Goal: Information Seeking & Learning: Check status

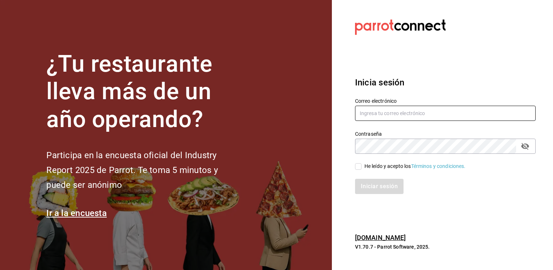
type input "[EMAIL_ADDRESS][PERSON_NAME][DOMAIN_NAME]"
click at [359, 167] on input "He leído y acepto los Términos y condiciones." at bounding box center [358, 166] width 7 height 7
checkbox input "true"
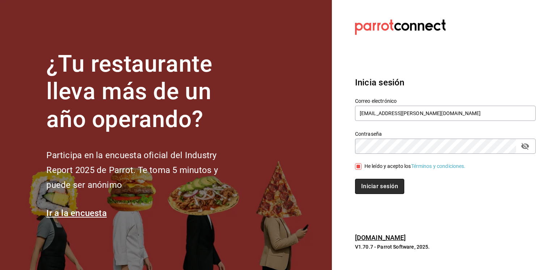
click at [376, 186] on button "Iniciar sesión" at bounding box center [379, 186] width 49 height 15
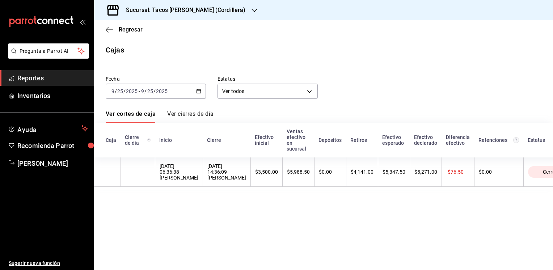
click at [252, 10] on icon "button" at bounding box center [255, 11] width 6 height 4
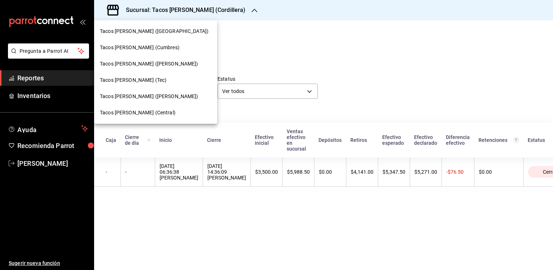
click at [146, 95] on span "Tacos [PERSON_NAME] ([PERSON_NAME])" at bounding box center [149, 97] width 98 height 8
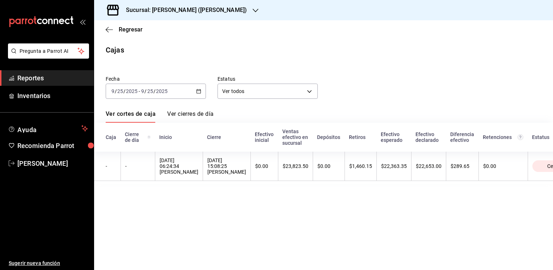
click at [104, 28] on div "Regresar" at bounding box center [323, 29] width 459 height 18
click at [109, 28] on icon "button" at bounding box center [109, 29] width 7 height 7
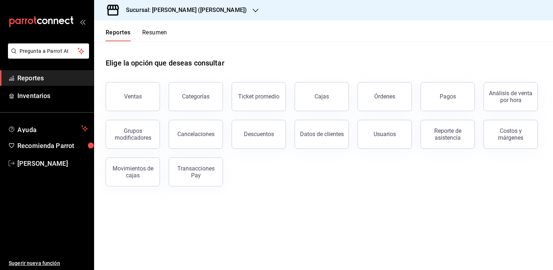
click at [160, 37] on button "Resumen" at bounding box center [154, 35] width 25 height 12
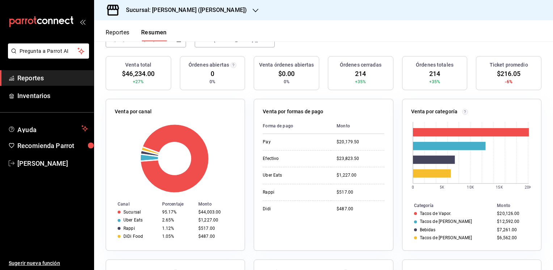
scroll to position [75, 0]
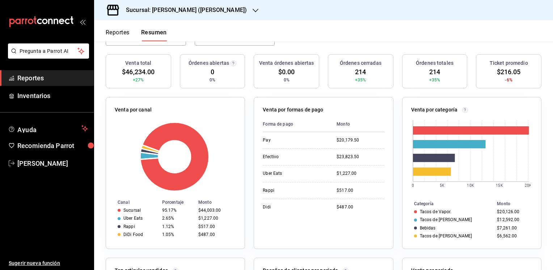
click at [114, 31] on button "Reportes" at bounding box center [118, 35] width 24 height 12
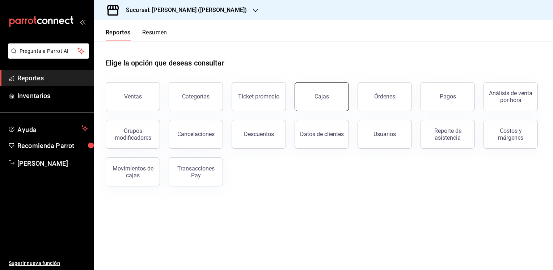
click at [329, 92] on link "Cajas" at bounding box center [322, 96] width 54 height 29
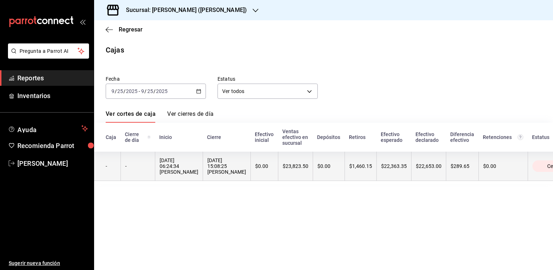
click at [278, 163] on th "$0.00" at bounding box center [264, 166] width 28 height 29
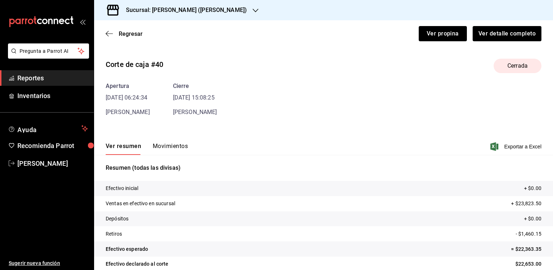
click at [175, 144] on button "Movimientos" at bounding box center [170, 149] width 35 height 12
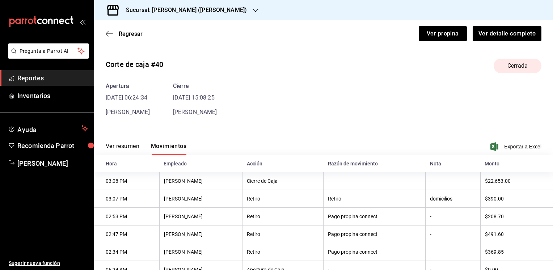
scroll to position [28, 0]
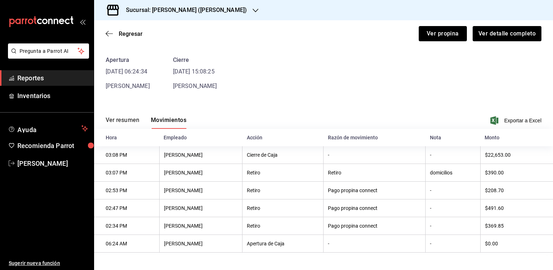
click at [130, 118] on button "Ver resumen" at bounding box center [123, 123] width 34 height 12
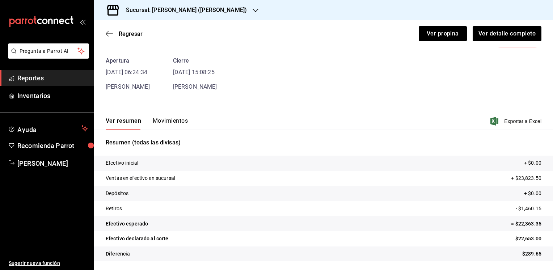
scroll to position [25, 0]
click at [130, 35] on span "Regresar" at bounding box center [131, 33] width 24 height 7
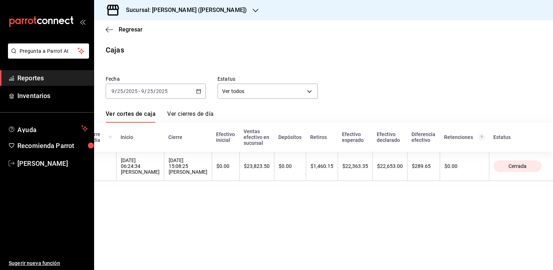
scroll to position [0, 71]
click at [253, 9] on icon "button" at bounding box center [256, 11] width 6 height 6
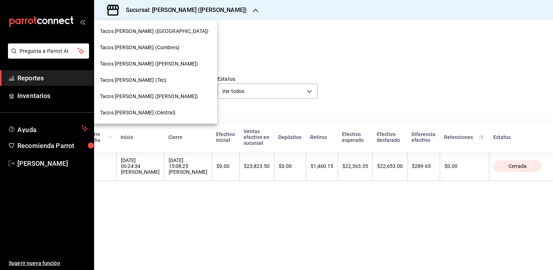
click at [145, 111] on span "Tacos [PERSON_NAME] (Central)" at bounding box center [138, 113] width 76 height 8
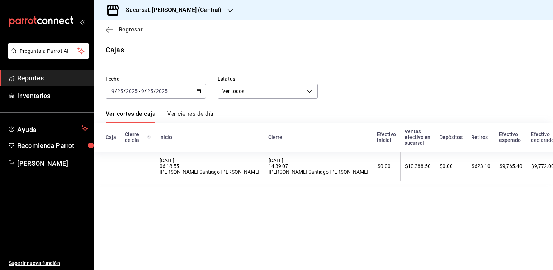
click at [135, 31] on span "Regresar" at bounding box center [131, 29] width 24 height 7
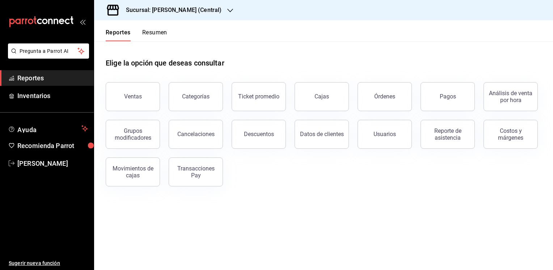
click at [153, 30] on button "Resumen" at bounding box center [154, 35] width 25 height 12
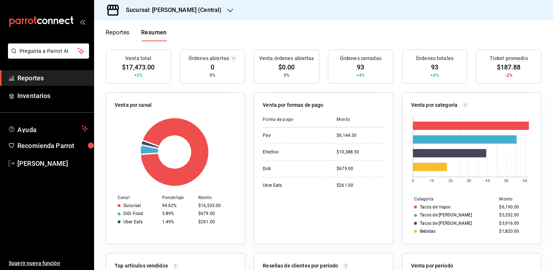
scroll to position [84, 0]
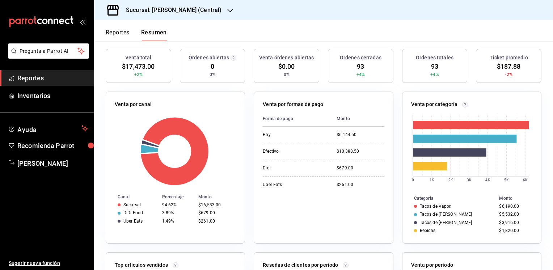
click at [117, 33] on button "Reportes" at bounding box center [118, 35] width 24 height 12
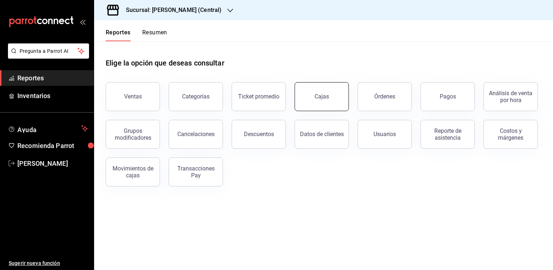
click at [314, 103] on link "Cajas" at bounding box center [322, 96] width 54 height 29
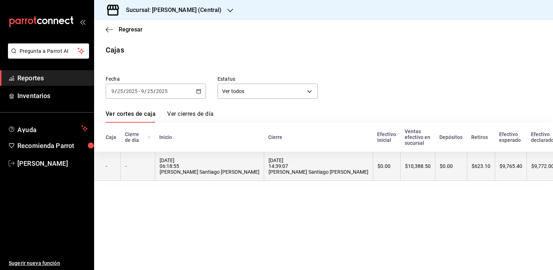
click at [405, 169] on div "$10,388.50" at bounding box center [418, 166] width 26 height 6
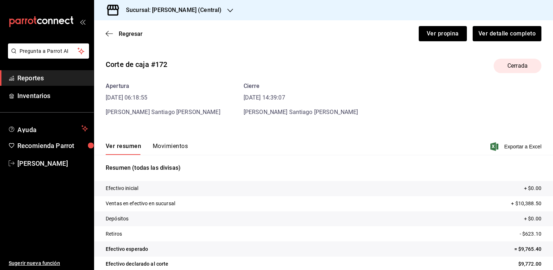
click at [171, 145] on button "Movimientos" at bounding box center [170, 149] width 35 height 12
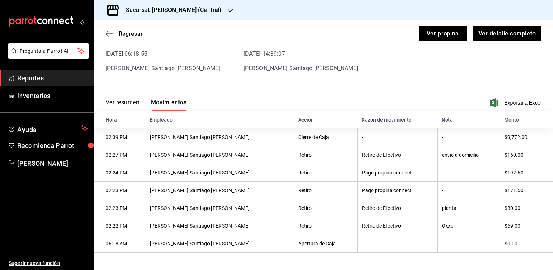
scroll to position [45, 0]
click at [130, 101] on button "Ver resumen" at bounding box center [123, 105] width 34 height 12
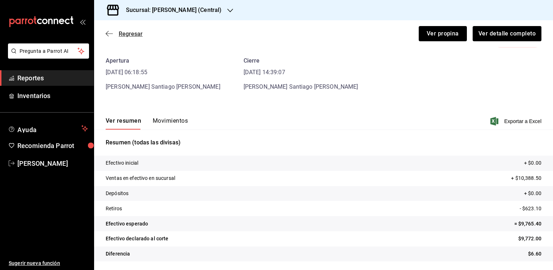
click at [133, 32] on span "Regresar" at bounding box center [131, 33] width 24 height 7
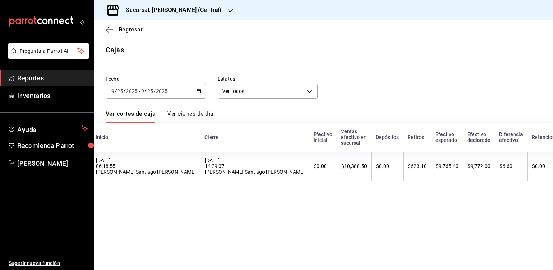
scroll to position [0, 65]
click at [125, 29] on span "Regresar" at bounding box center [131, 29] width 24 height 7
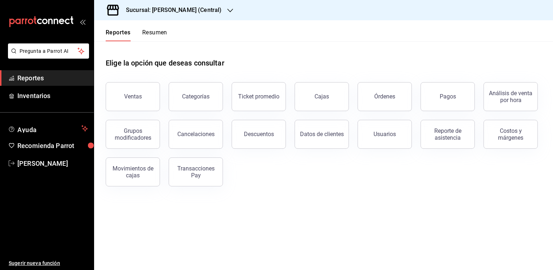
click at [229, 12] on icon "button" at bounding box center [230, 11] width 6 height 4
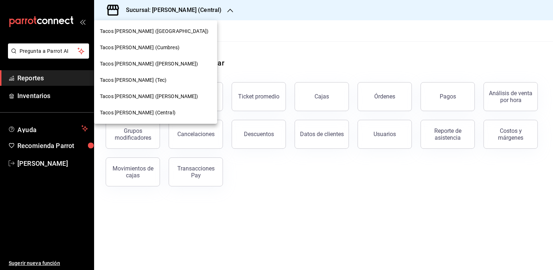
click at [131, 81] on span "Tacos [PERSON_NAME] (Tec)" at bounding box center [133, 80] width 67 height 8
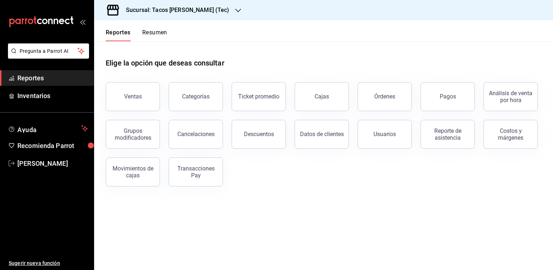
click at [158, 30] on button "Resumen" at bounding box center [154, 35] width 25 height 12
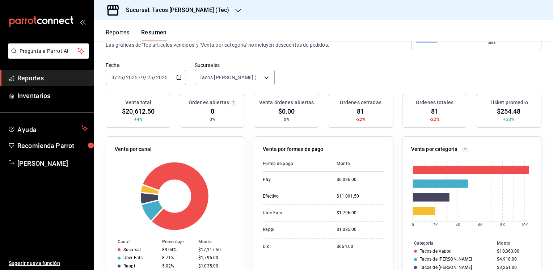
scroll to position [36, 0]
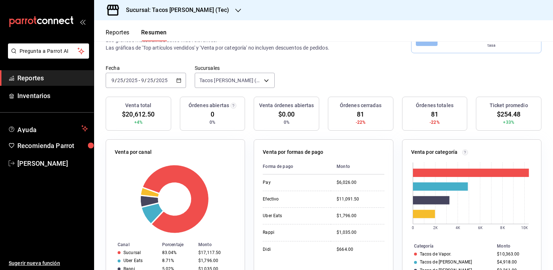
click at [119, 31] on button "Reportes" at bounding box center [118, 35] width 24 height 12
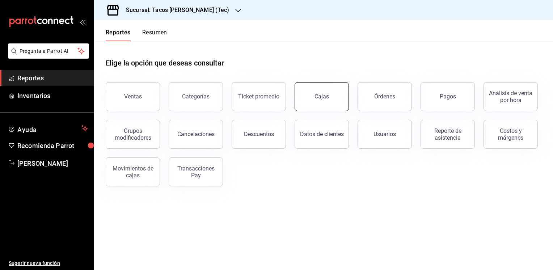
click at [309, 104] on link "Cajas" at bounding box center [322, 96] width 54 height 29
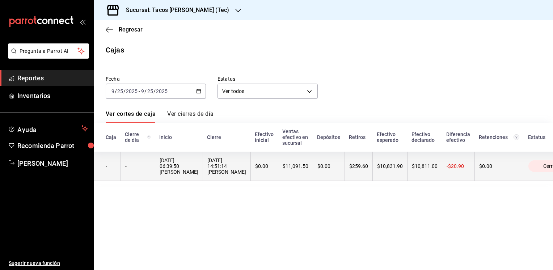
click at [345, 161] on th "$0.00" at bounding box center [329, 166] width 32 height 29
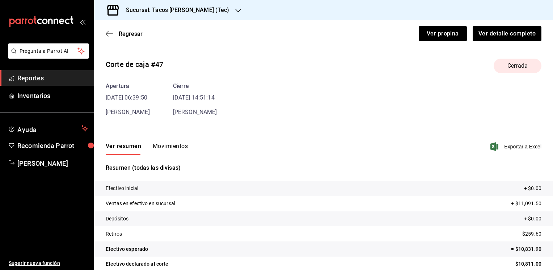
click at [168, 144] on button "Movimientos" at bounding box center [170, 149] width 35 height 12
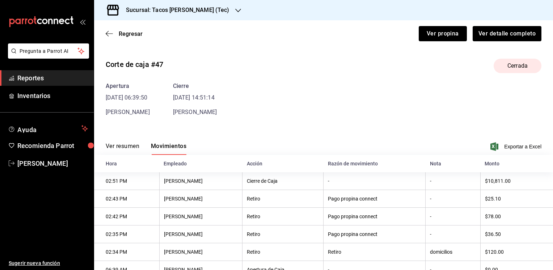
scroll to position [28, 0]
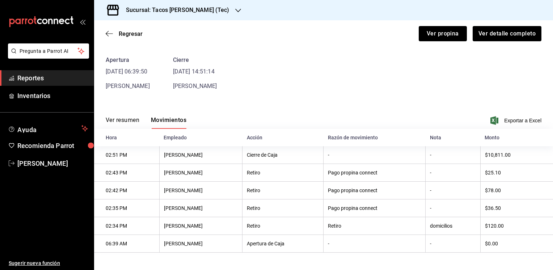
click at [123, 120] on button "Ver resumen" at bounding box center [123, 123] width 34 height 12
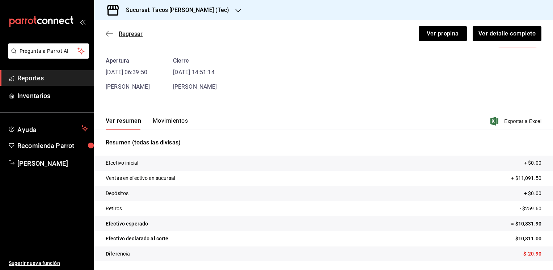
click at [120, 33] on span "Regresar" at bounding box center [131, 33] width 24 height 7
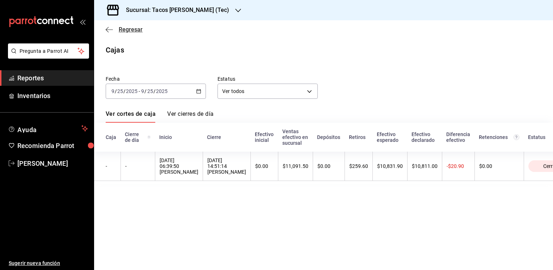
click at [127, 31] on span "Regresar" at bounding box center [131, 29] width 24 height 7
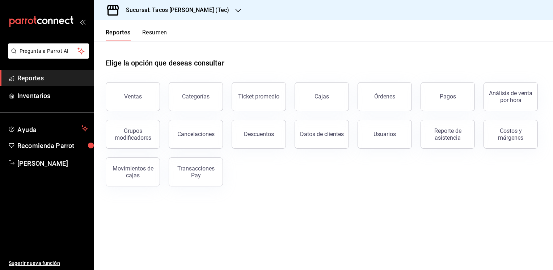
click at [235, 11] on icon "button" at bounding box center [238, 11] width 6 height 6
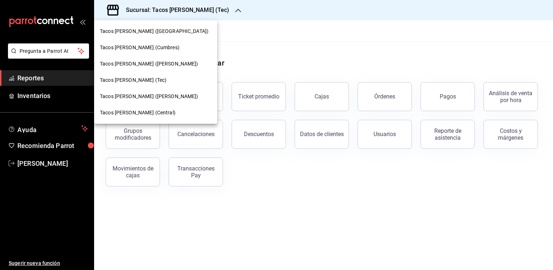
click at [157, 33] on span "Tacos [PERSON_NAME] ([GEOGRAPHIC_DATA])" at bounding box center [154, 32] width 109 height 8
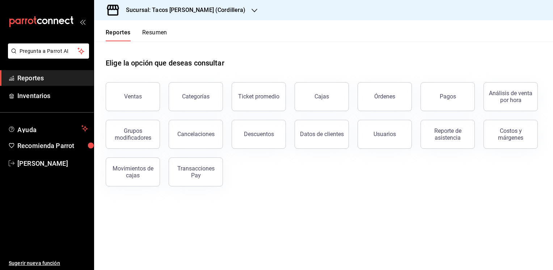
click at [157, 33] on button "Resumen" at bounding box center [154, 35] width 25 height 12
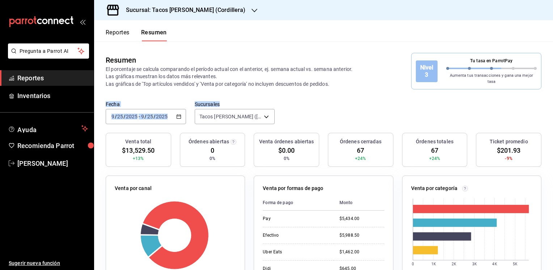
drag, startPoint x: 548, startPoint y: 76, endPoint x: 553, endPoint y: 99, distance: 23.7
click at [553, 99] on div "Reportes Resumen Resumen El porcentaje se calcula comparando el período actual …" at bounding box center [323, 145] width 459 height 250
drag, startPoint x: 553, startPoint y: 99, endPoint x: 511, endPoint y: 106, distance: 41.9
click at [511, 106] on div "Fecha [DATE] [DATE] - [DATE] [DATE] Sucursales Tacos [PERSON_NAME] ([GEOGRAPHIC…" at bounding box center [323, 117] width 459 height 32
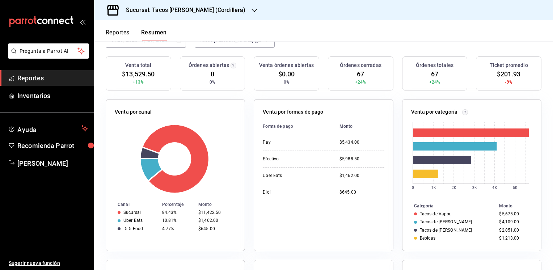
scroll to position [86, 0]
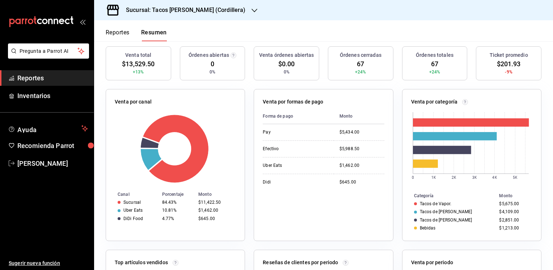
click at [119, 33] on button "Reportes" at bounding box center [118, 35] width 24 height 12
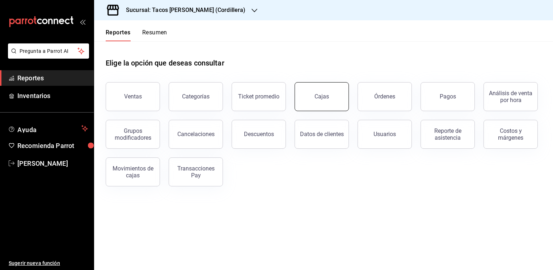
click at [333, 93] on link "Cajas" at bounding box center [322, 96] width 54 height 29
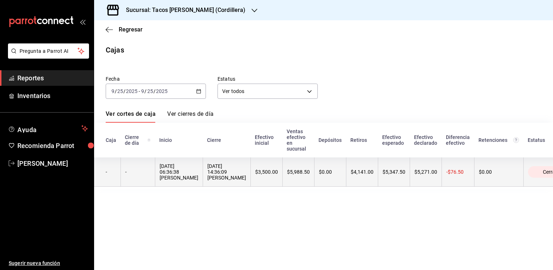
click at [337, 177] on th "$0.00" at bounding box center [330, 171] width 32 height 29
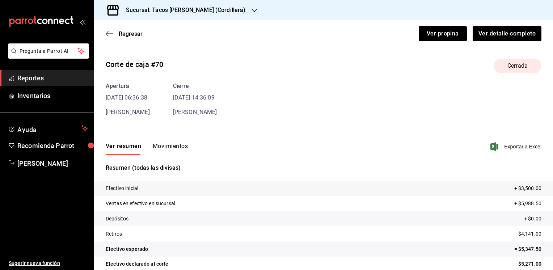
click at [175, 146] on button "Movimientos" at bounding box center [170, 149] width 35 height 12
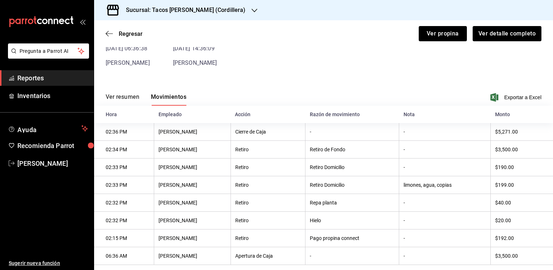
scroll to position [63, 0]
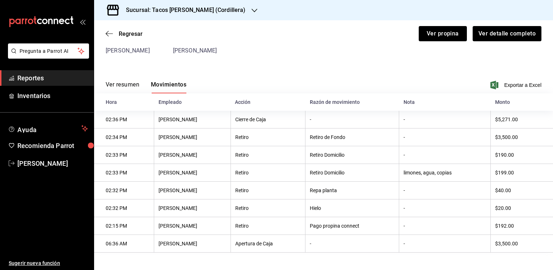
click at [236, 214] on th "Retiro" at bounding box center [268, 208] width 75 height 18
click at [118, 81] on button "Ver resumen" at bounding box center [123, 87] width 34 height 12
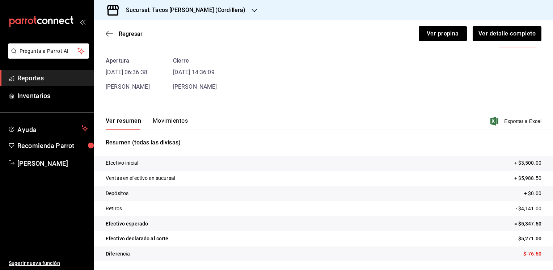
scroll to position [25, 0]
click at [120, 30] on span "Regresar" at bounding box center [131, 33] width 24 height 7
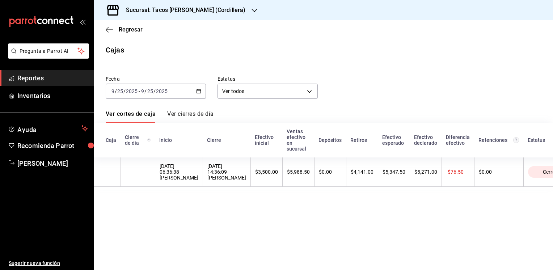
click at [252, 9] on icon "button" at bounding box center [255, 11] width 6 height 6
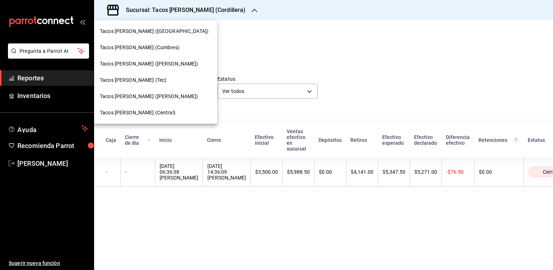
click at [158, 46] on span "Tacos [PERSON_NAME] (Cumbres)" at bounding box center [140, 48] width 80 height 8
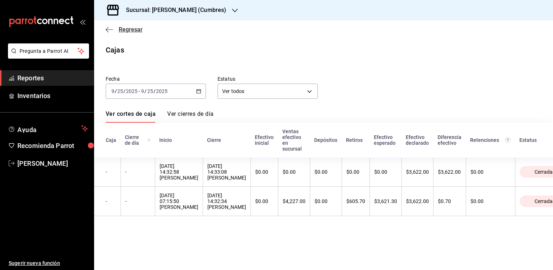
click at [132, 29] on span "Regresar" at bounding box center [131, 29] width 24 height 7
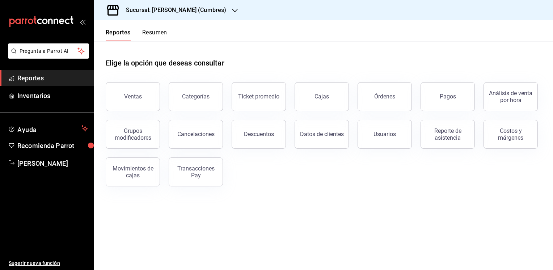
click at [155, 33] on button "Resumen" at bounding box center [154, 35] width 25 height 12
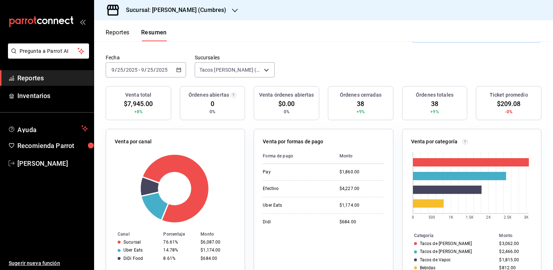
scroll to position [69, 0]
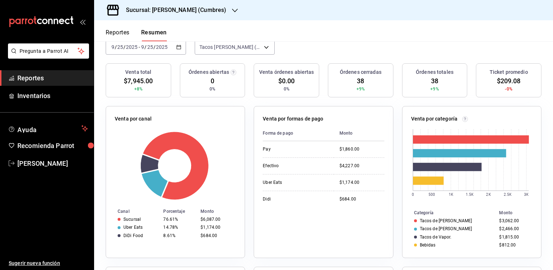
click at [366, 79] on div "Órdenes cerradas 38 +9%" at bounding box center [361, 80] width 66 height 34
click at [118, 29] on button "Reportes" at bounding box center [118, 35] width 24 height 12
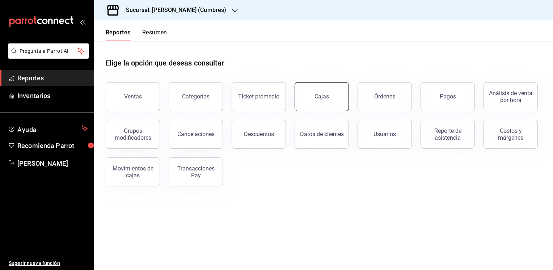
click at [318, 95] on div "Cajas" at bounding box center [321, 96] width 15 height 9
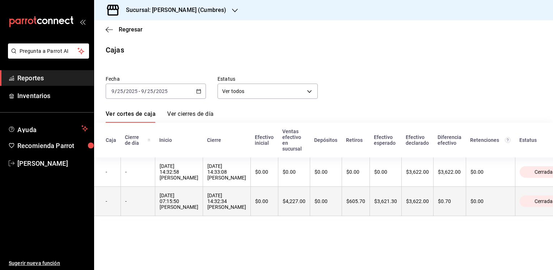
click at [308, 200] on th "$4,227.00" at bounding box center [294, 201] width 32 height 29
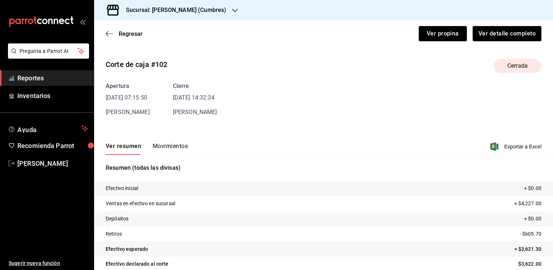
click at [167, 144] on button "Movimientos" at bounding box center [170, 149] width 35 height 12
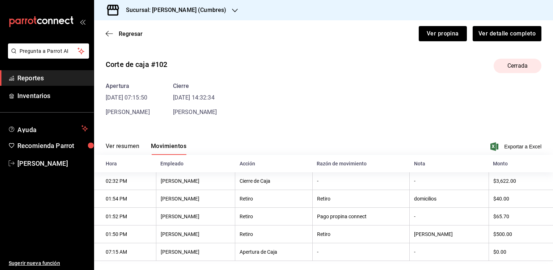
scroll to position [9, 0]
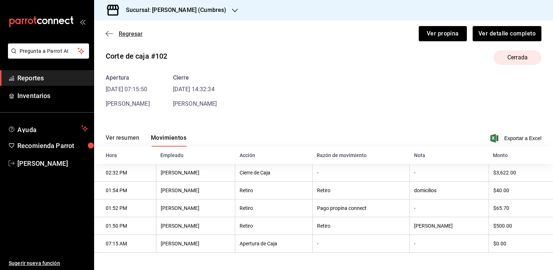
click at [134, 34] on span "Regresar" at bounding box center [131, 33] width 24 height 7
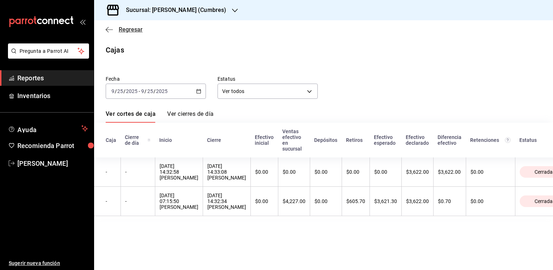
click at [118, 28] on span "Regresar" at bounding box center [124, 29] width 37 height 7
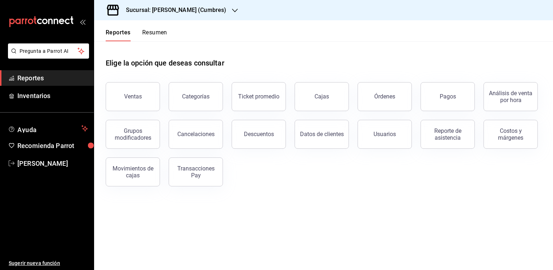
click at [234, 11] on icon "button" at bounding box center [235, 11] width 6 height 4
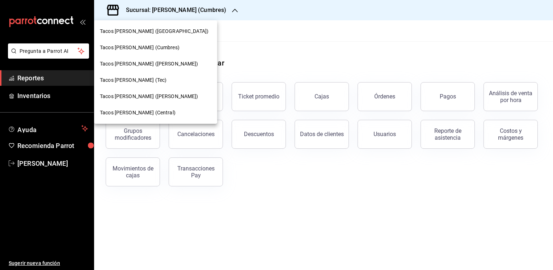
click at [138, 67] on span "Tacos [PERSON_NAME] ([PERSON_NAME])" at bounding box center [149, 64] width 98 height 8
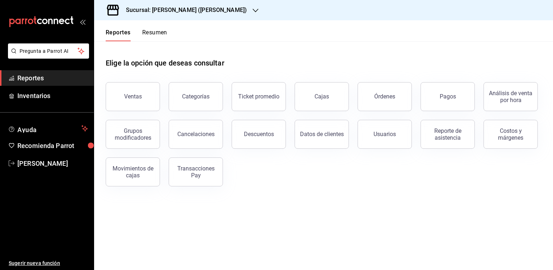
click at [152, 31] on button "Resumen" at bounding box center [154, 35] width 25 height 12
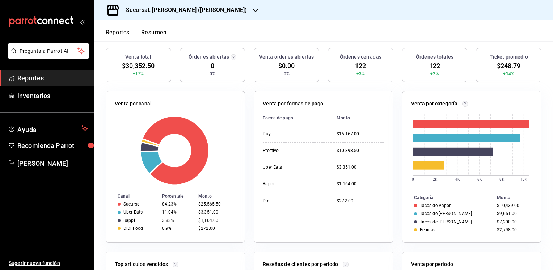
scroll to position [85, 0]
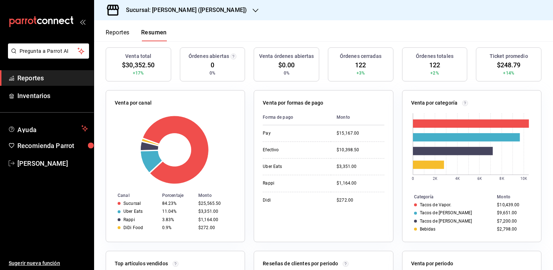
click at [119, 33] on button "Reportes" at bounding box center [118, 35] width 24 height 12
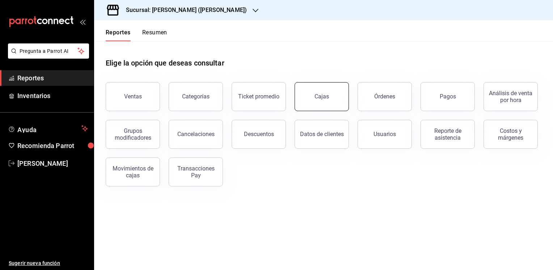
click at [318, 101] on link "Cajas" at bounding box center [322, 96] width 54 height 29
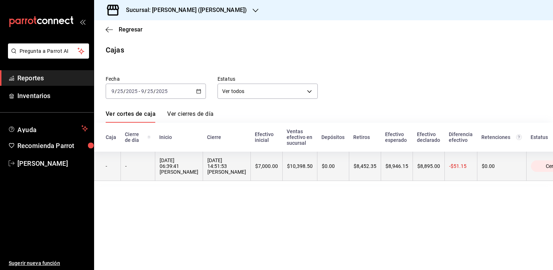
click at [366, 175] on th "$8,452.35" at bounding box center [365, 166] width 32 height 29
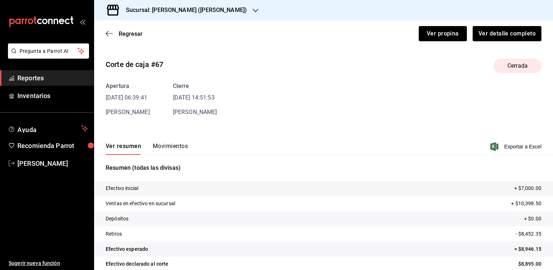
click at [174, 147] on button "Movimientos" at bounding box center [170, 149] width 35 height 12
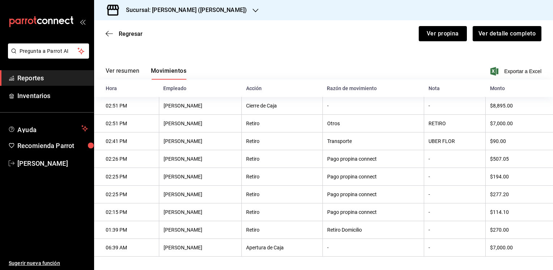
scroll to position [81, 0]
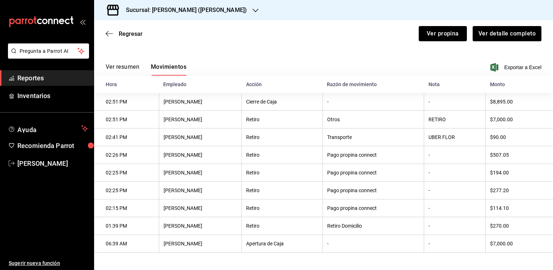
click at [127, 66] on button "Ver resumen" at bounding box center [123, 69] width 34 height 12
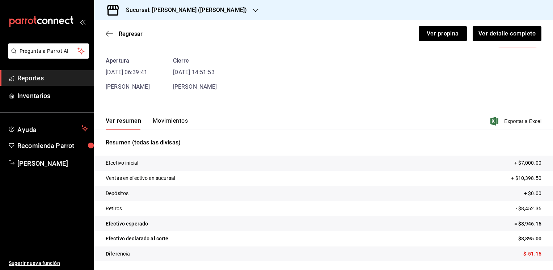
scroll to position [25, 0]
click at [127, 30] on div "Regresar Ver propina Ver detalle completo" at bounding box center [323, 33] width 459 height 27
click at [126, 32] on span "Regresar" at bounding box center [131, 33] width 24 height 7
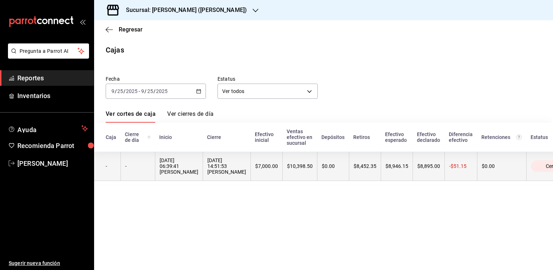
click at [355, 173] on th "$8,452.35" at bounding box center [365, 166] width 32 height 29
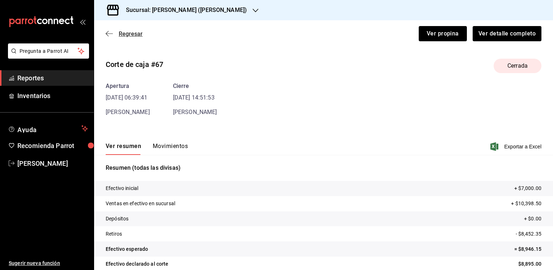
click at [136, 34] on span "Regresar" at bounding box center [131, 33] width 24 height 7
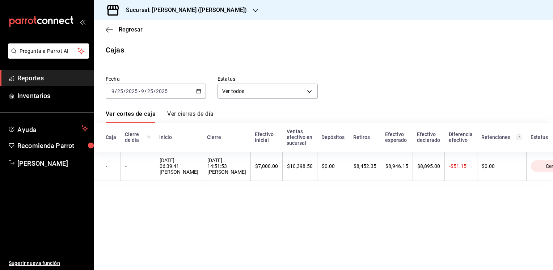
click at [375, 73] on div "Fecha [DATE] [DATE] - [DATE] [DATE] Estatus Ver todos ALL" at bounding box center [317, 81] width 447 height 35
